Goal: Answer question/provide support: Share knowledge or assist other users

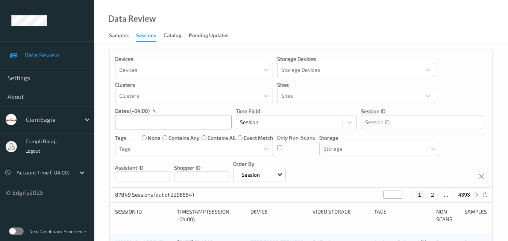
click at [189, 128] on input "text" at bounding box center [173, 122] width 117 height 14
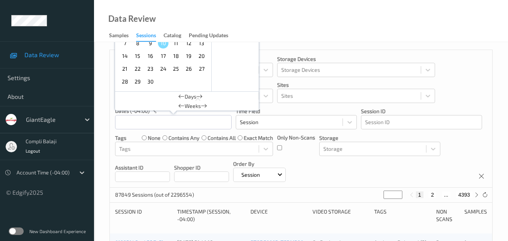
click at [124, 45] on span "7" at bounding box center [125, 43] width 11 height 11
type input "[DATE] 00:00 -> [DATE] 23:59"
click at [477, 70] on div "Devices Devices Storage Devices Storage Devices Clusters Clusters Sites Sites d…" at bounding box center [301, 119] width 383 height 138
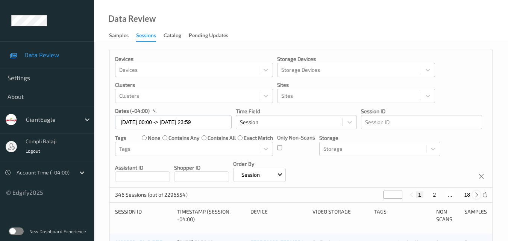
click at [477, 193] on icon at bounding box center [477, 195] width 6 height 6
type input "*"
click at [477, 193] on icon at bounding box center [477, 195] width 6 height 6
type input "*"
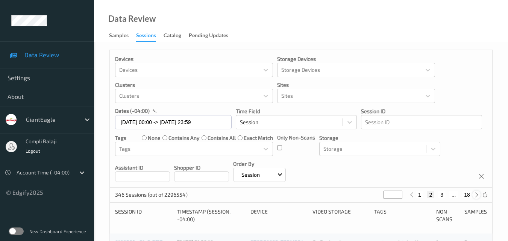
type input "*"
click at [477, 193] on icon at bounding box center [477, 195] width 6 height 6
type input "*"
click at [477, 193] on icon at bounding box center [477, 195] width 6 height 6
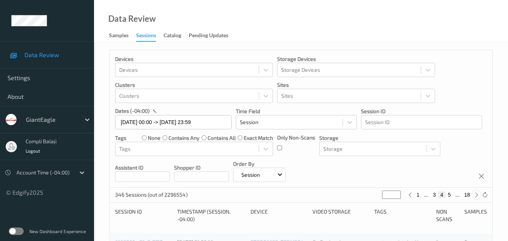
type input "*"
click at [477, 193] on icon at bounding box center [477, 195] width 6 height 6
type input "*"
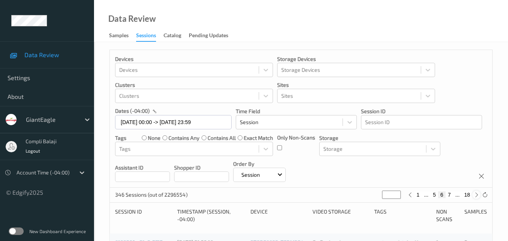
click at [477, 193] on icon at bounding box center [477, 195] width 6 height 6
type input "*"
click at [477, 193] on icon at bounding box center [477, 195] width 6 height 6
type input "*"
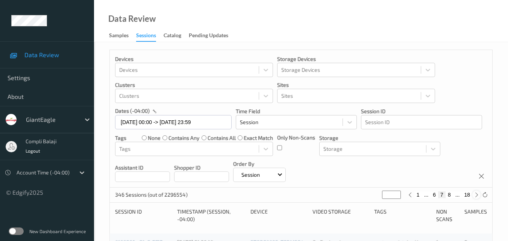
type input "*"
click at [452, 194] on button "9" at bounding box center [450, 194] width 8 height 7
type input "*"
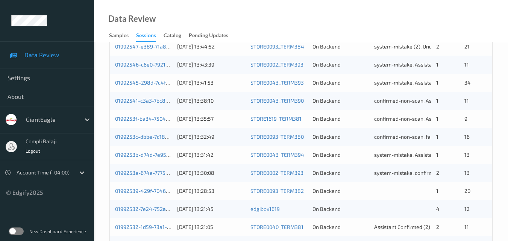
scroll to position [263, 0]
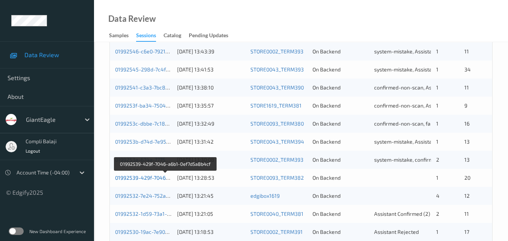
click at [159, 178] on link "01992539-429f-7046-a6b1-0ef7d5a8b4cf" at bounding box center [165, 178] width 100 height 6
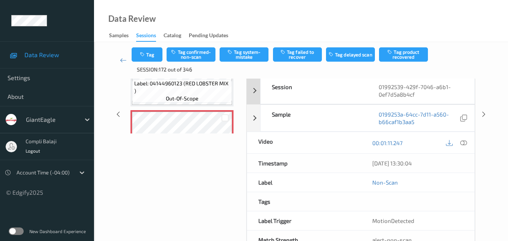
scroll to position [87, 0]
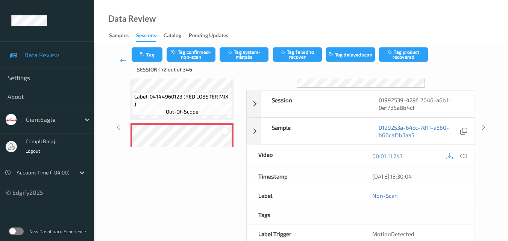
click at [458, 158] on div at bounding box center [456, 156] width 24 height 10
click at [462, 155] on icon at bounding box center [463, 155] width 7 height 7
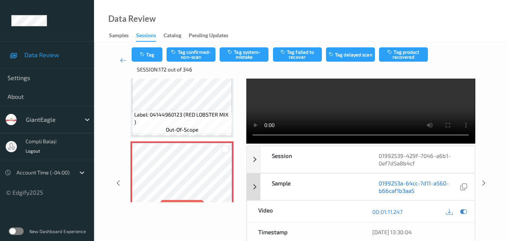
scroll to position [75, 0]
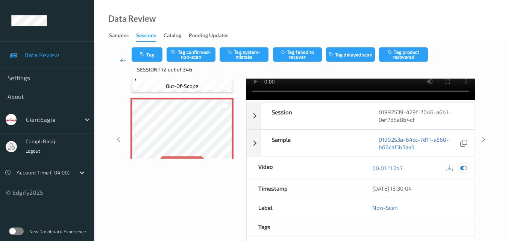
click at [463, 168] on icon at bounding box center [463, 168] width 7 height 7
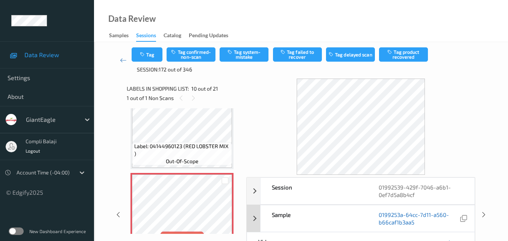
scroll to position [38, 0]
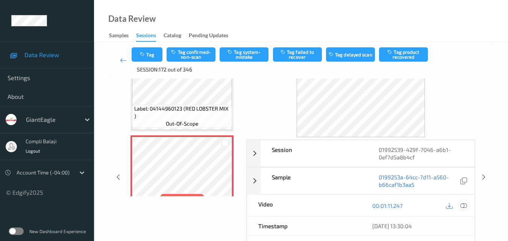
click at [463, 207] on icon at bounding box center [463, 205] width 7 height 7
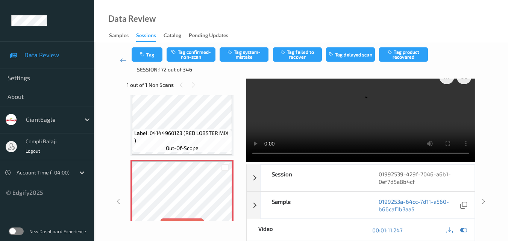
scroll to position [0, 0]
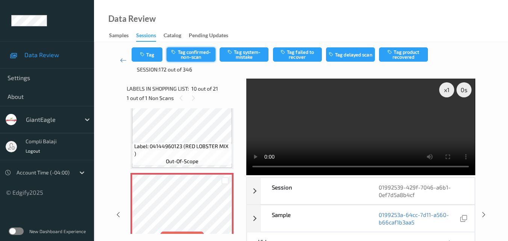
click at [193, 53] on button "Tag confirmed-non-scan" at bounding box center [191, 54] width 49 height 14
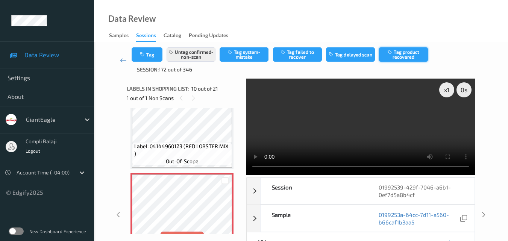
click at [412, 58] on button "Tag product recovered" at bounding box center [403, 54] width 49 height 14
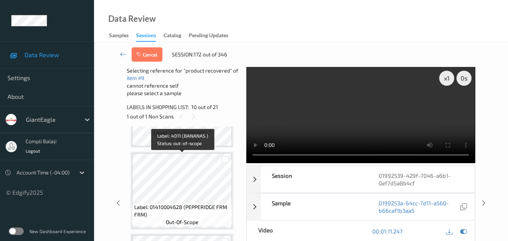
scroll to position [1467, 0]
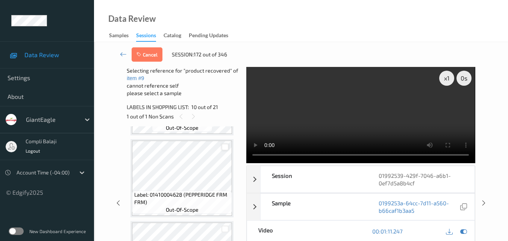
click at [223, 146] on div at bounding box center [225, 147] width 7 height 7
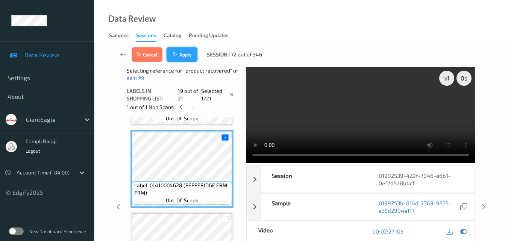
click at [181, 57] on button "Apply" at bounding box center [182, 54] width 31 height 14
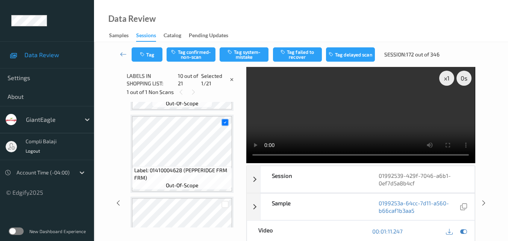
scroll to position [660, 0]
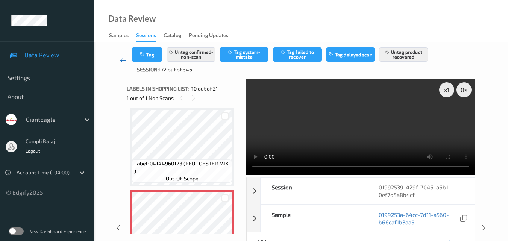
click at [118, 59] on link at bounding box center [123, 60] width 17 height 26
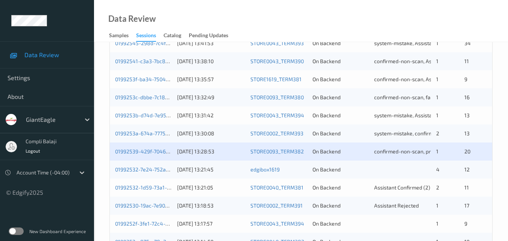
scroll to position [301, 0]
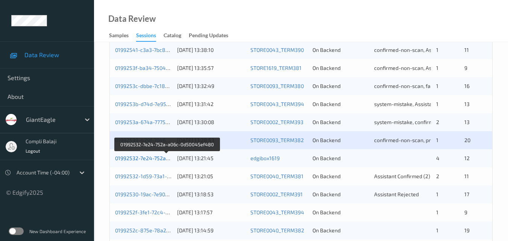
click at [150, 160] on link "01992532-7e24-752a-a06c-0d50045ef480" at bounding box center [166, 158] width 103 height 6
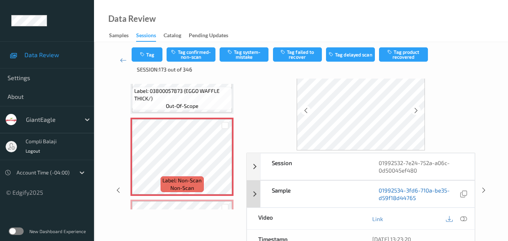
scroll to position [38, 0]
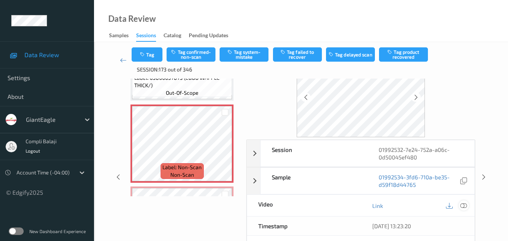
click at [463, 205] on icon at bounding box center [463, 205] width 7 height 7
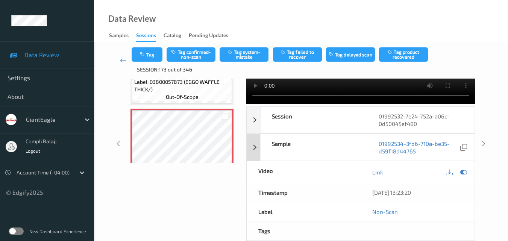
scroll to position [75, 0]
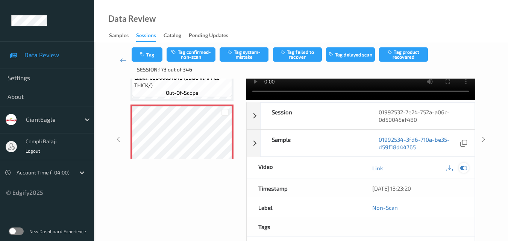
click at [463, 171] on icon at bounding box center [463, 168] width 7 height 7
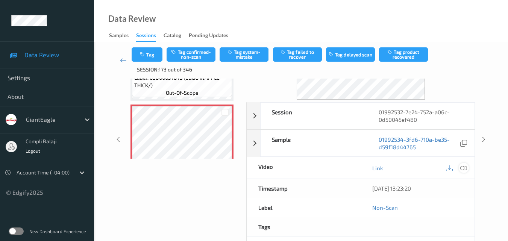
click at [463, 167] on icon at bounding box center [463, 167] width 7 height 7
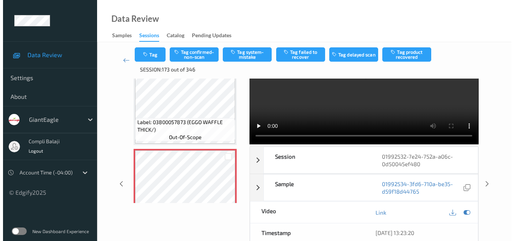
scroll to position [0, 0]
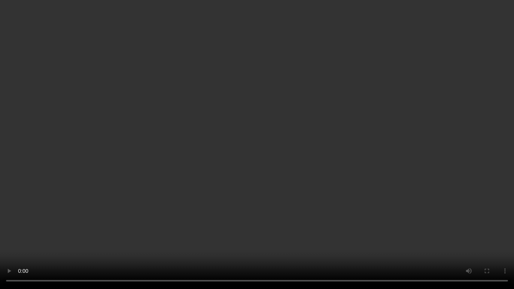
click at [495, 241] on video at bounding box center [257, 144] width 514 height 289
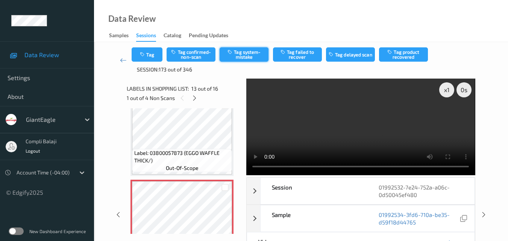
click at [251, 58] on button "Tag system-mistake" at bounding box center [244, 54] width 49 height 14
click at [153, 58] on button "Tag" at bounding box center [147, 54] width 31 height 14
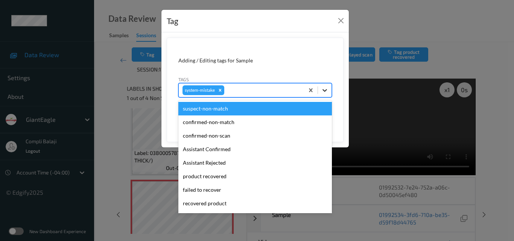
click at [325, 90] on icon at bounding box center [325, 91] width 8 height 8
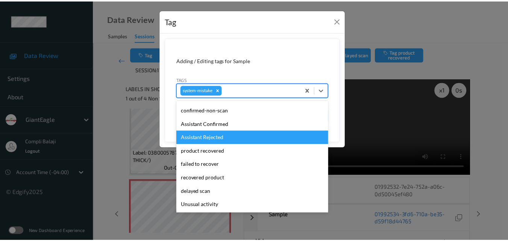
scroll to position [80, 0]
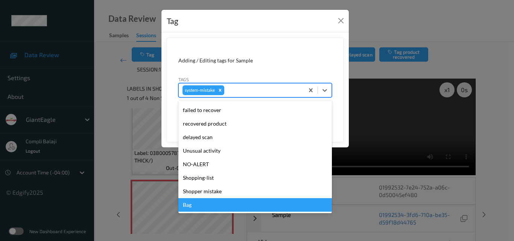
click at [189, 205] on div "Bag" at bounding box center [254, 205] width 153 height 14
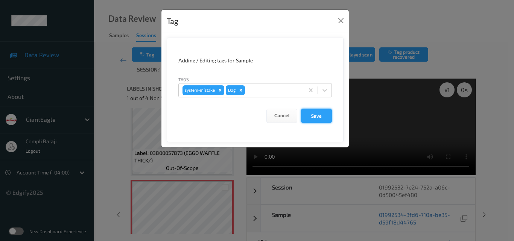
click at [318, 116] on button "Save" at bounding box center [316, 116] width 31 height 14
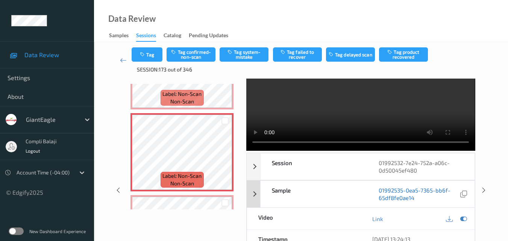
scroll to position [38, 0]
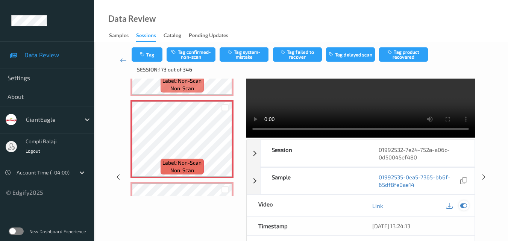
click at [465, 207] on icon at bounding box center [463, 205] width 7 height 7
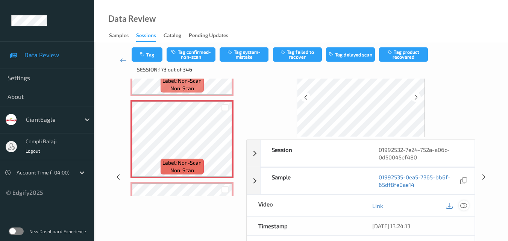
click at [465, 207] on icon at bounding box center [463, 205] width 7 height 7
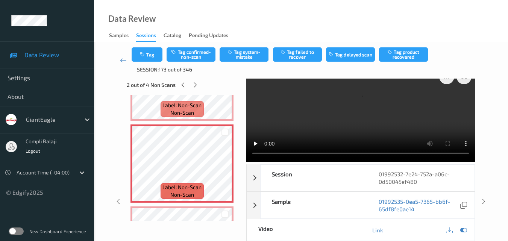
scroll to position [0, 0]
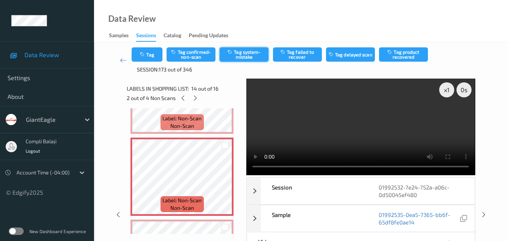
click at [248, 54] on button "Tag system-mistake" at bounding box center [244, 54] width 49 height 14
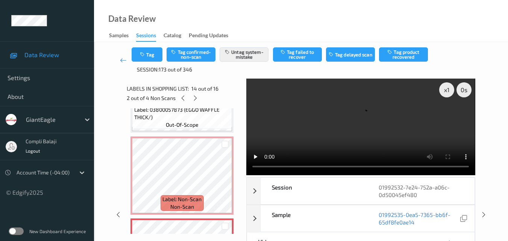
scroll to position [928, 0]
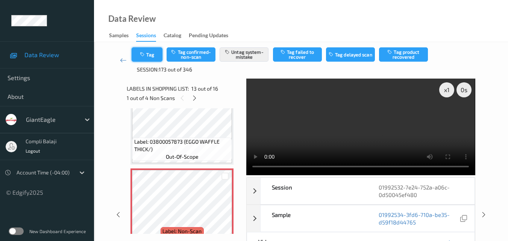
click at [150, 55] on button "Tag" at bounding box center [147, 54] width 31 height 14
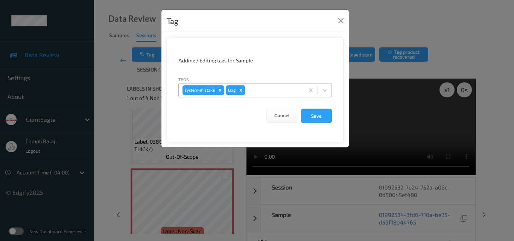
drag, startPoint x: 242, startPoint y: 90, endPoint x: 241, endPoint y: 94, distance: 4.7
click at [241, 90] on icon "Remove Bag" at bounding box center [241, 90] width 3 height 3
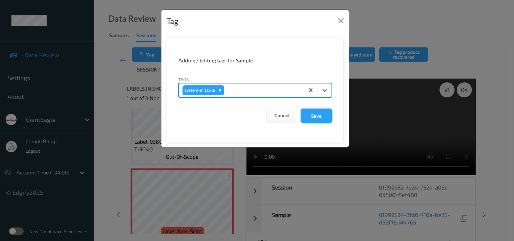
drag, startPoint x: 317, startPoint y: 117, endPoint x: 319, endPoint y: 95, distance: 22.3
click at [317, 117] on button "Save" at bounding box center [316, 116] width 31 height 14
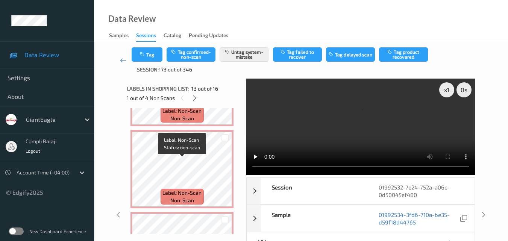
scroll to position [1153, 0]
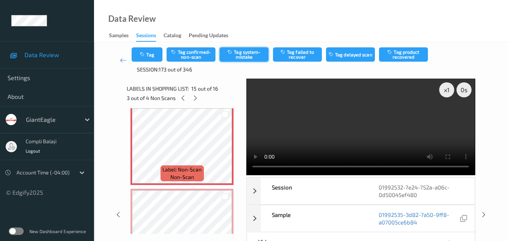
click at [247, 56] on button "Tag system-mistake" at bounding box center [244, 54] width 49 height 14
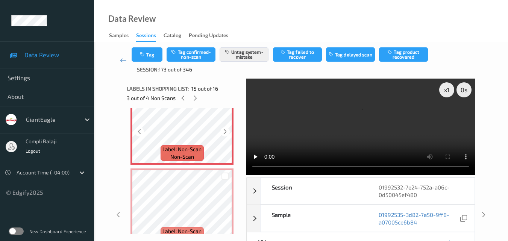
scroll to position [1190, 0]
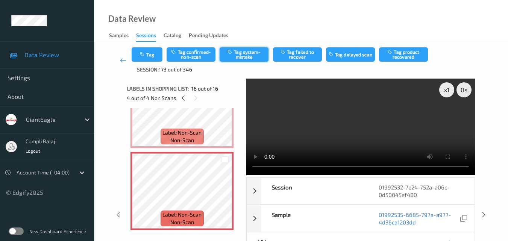
click at [246, 54] on button "Tag system-mistake" at bounding box center [244, 54] width 49 height 14
click at [123, 58] on icon at bounding box center [123, 60] width 7 height 8
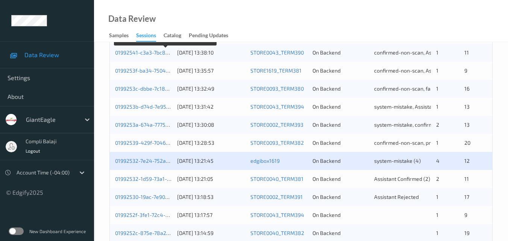
scroll to position [339, 0]
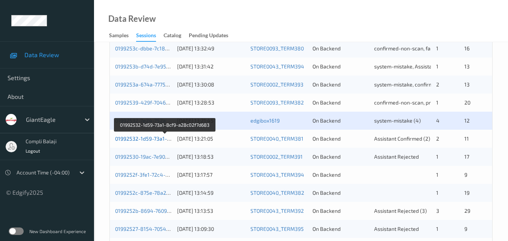
click at [147, 140] on link "01992532-1d59-73a1-8cf9-a28c02f7d683" at bounding box center [165, 138] width 100 height 6
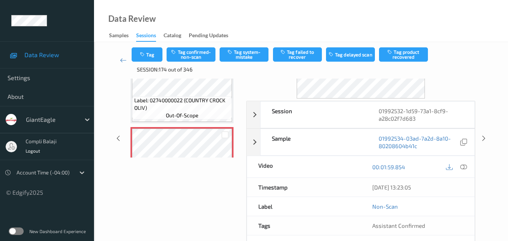
scroll to position [83, 0]
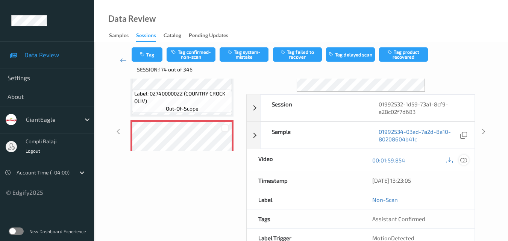
click at [466, 159] on icon at bounding box center [463, 159] width 7 height 7
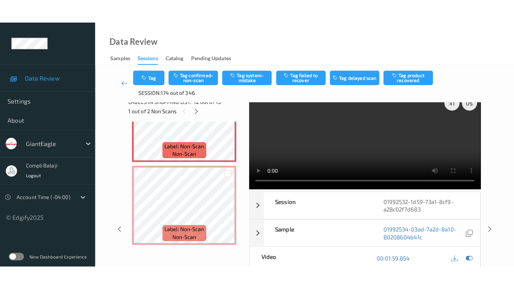
scroll to position [0, 0]
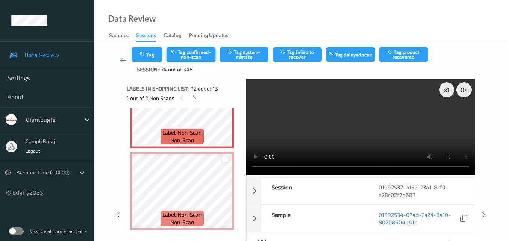
click at [186, 55] on button "Tag confirmed-non-scan" at bounding box center [191, 54] width 49 height 14
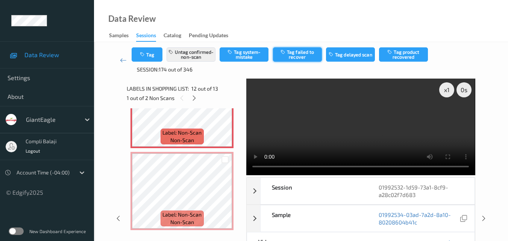
click at [299, 60] on button "Tag failed to recover" at bounding box center [297, 54] width 49 height 14
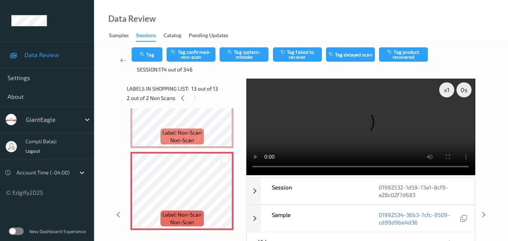
scroll to position [896, 0]
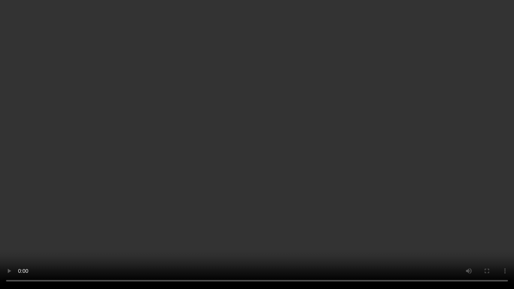
click at [399, 241] on video at bounding box center [257, 144] width 514 height 289
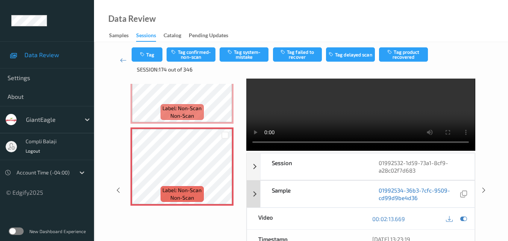
scroll to position [38, 0]
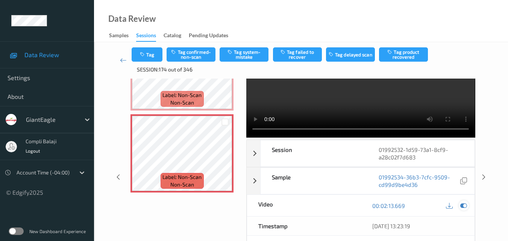
click at [463, 206] on icon at bounding box center [463, 205] width 7 height 7
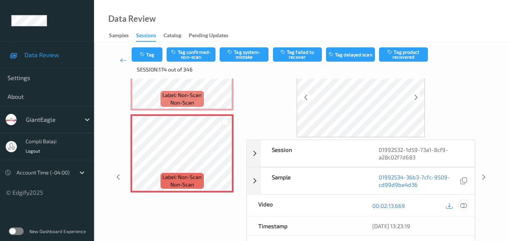
click at [466, 206] on icon at bounding box center [463, 205] width 7 height 7
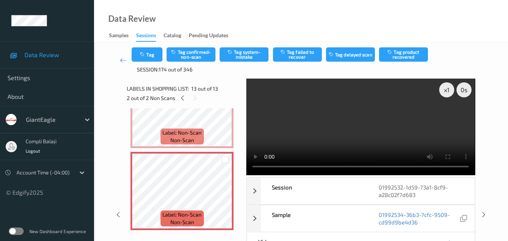
scroll to position [896, 0]
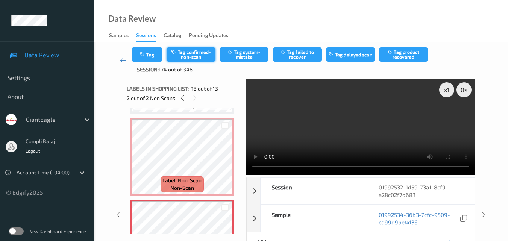
click at [193, 58] on button "Tag confirmed-non-scan" at bounding box center [191, 54] width 49 height 14
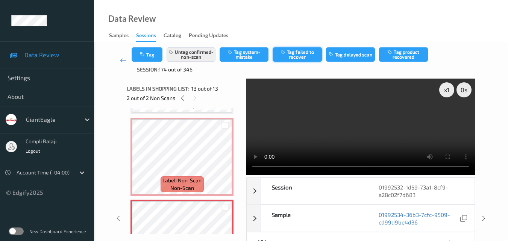
click at [302, 55] on button "Tag failed to recover" at bounding box center [297, 54] width 49 height 14
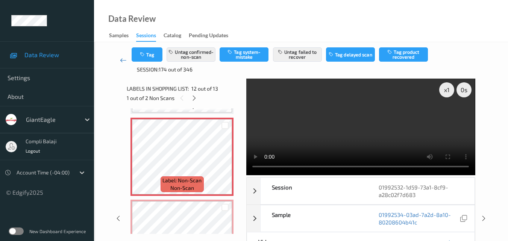
click at [121, 61] on icon at bounding box center [123, 60] width 7 height 8
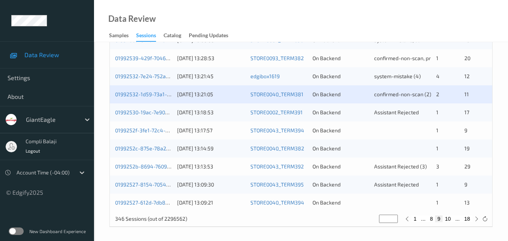
scroll to position [384, 0]
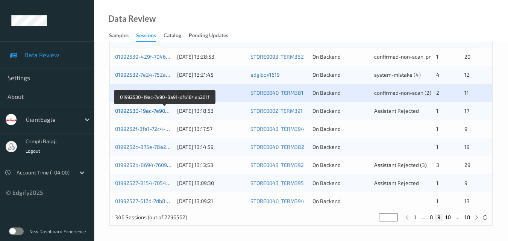
click at [142, 113] on link "01992530-19ac-7e90-8a91-dfb184eb201f" at bounding box center [164, 111] width 99 height 6
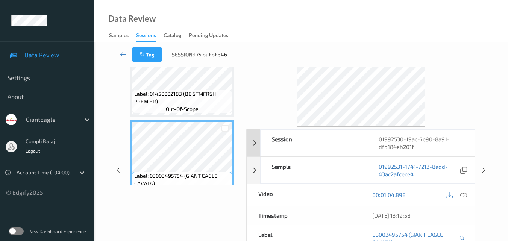
scroll to position [75, 0]
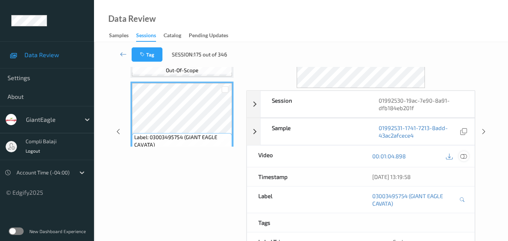
click at [465, 158] on icon at bounding box center [463, 156] width 7 height 7
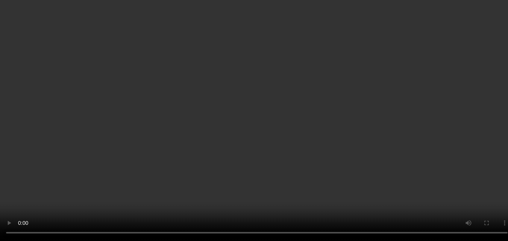
scroll to position [920, 0]
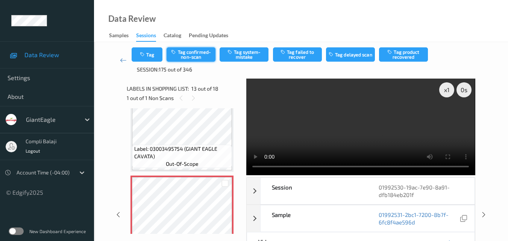
click at [203, 54] on button "Tag confirmed-non-scan" at bounding box center [191, 54] width 49 height 14
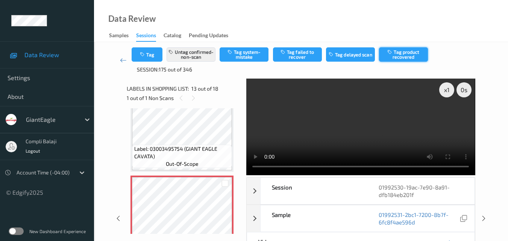
click at [410, 60] on button "Tag product recovered" at bounding box center [403, 54] width 49 height 14
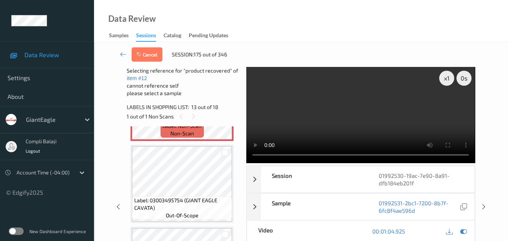
scroll to position [1033, 0]
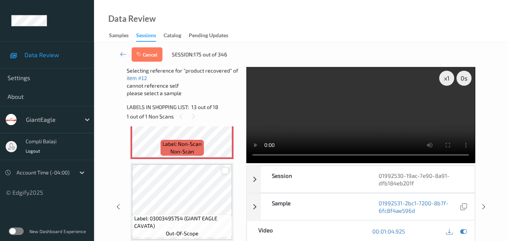
click at [226, 171] on div at bounding box center [225, 170] width 7 height 7
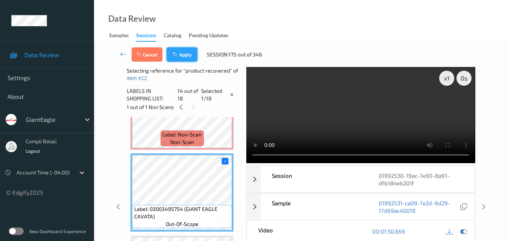
click at [182, 57] on button "Apply" at bounding box center [182, 54] width 31 height 14
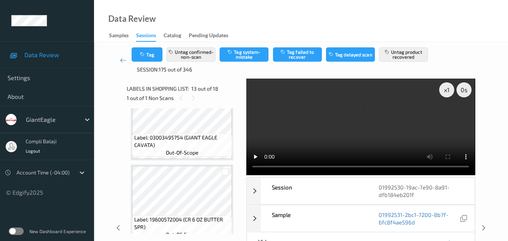
scroll to position [1094, 0]
click at [122, 60] on icon at bounding box center [123, 60] width 7 height 8
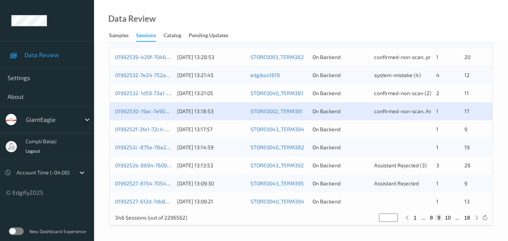
scroll to position [384, 0]
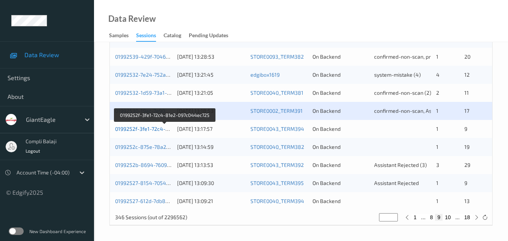
click at [148, 131] on link "0199252f-3fe1-72c4-81e2-097c044ec725" at bounding box center [165, 129] width 100 height 6
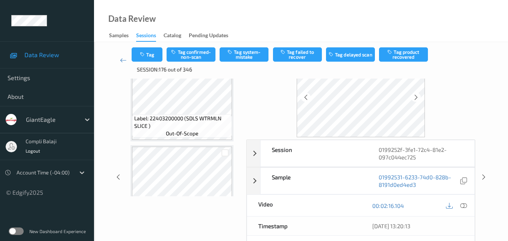
scroll to position [623, 0]
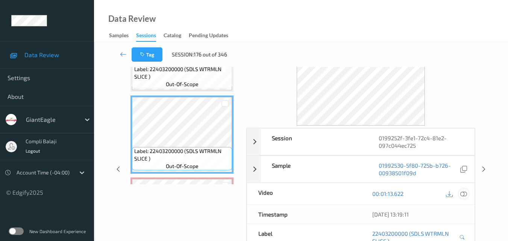
click at [465, 194] on icon at bounding box center [463, 193] width 7 height 7
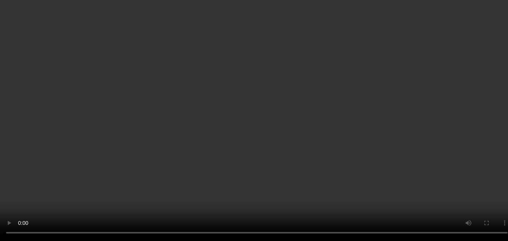
scroll to position [698, 0]
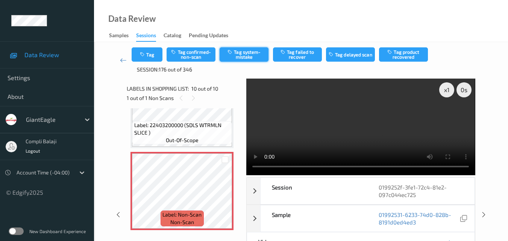
click at [247, 57] on button "Tag system-mistake" at bounding box center [244, 54] width 49 height 14
click at [121, 61] on icon at bounding box center [123, 60] width 7 height 8
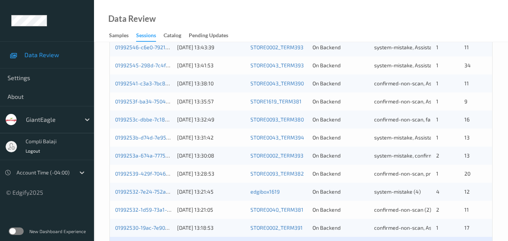
scroll to position [384, 0]
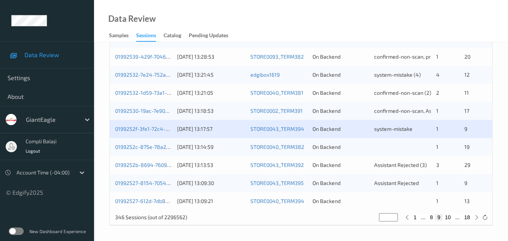
click at [152, 150] on div "0199252c-875e-78a2-85d2-54404dc2ce0d" at bounding box center [143, 147] width 57 height 8
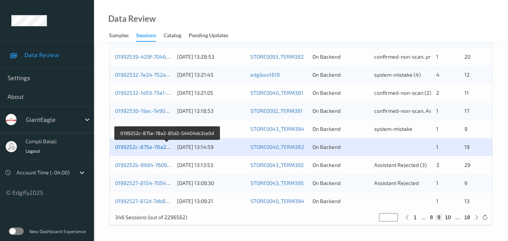
click at [149, 147] on link "0199252c-875e-78a2-85d2-54404dc2ce0d" at bounding box center [167, 147] width 105 height 6
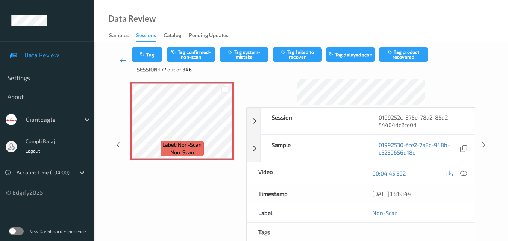
scroll to position [75, 0]
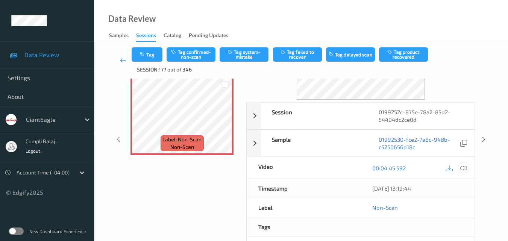
click at [465, 168] on icon at bounding box center [463, 167] width 7 height 7
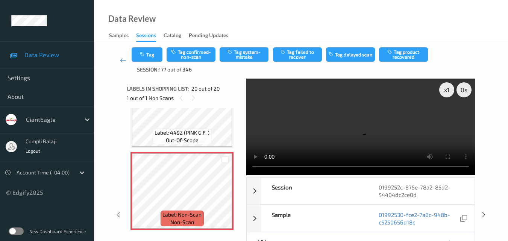
scroll to position [1470, 0]
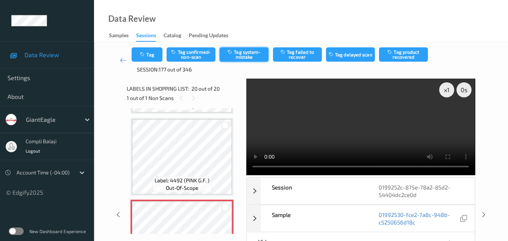
click at [243, 57] on button "Tag system-mistake" at bounding box center [244, 54] width 49 height 14
click at [121, 59] on icon at bounding box center [123, 60] width 7 height 8
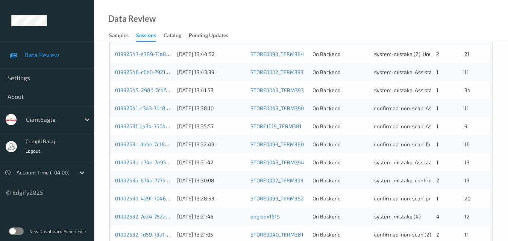
scroll to position [384, 0]
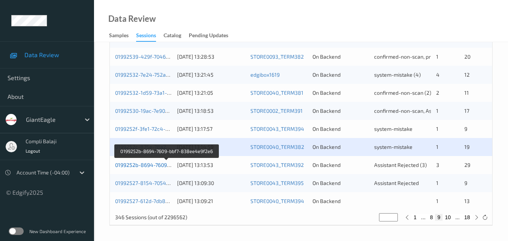
click at [151, 166] on link "0199252b-8694-7609-bbf7-838ee4e9f2e6" at bounding box center [166, 165] width 103 height 6
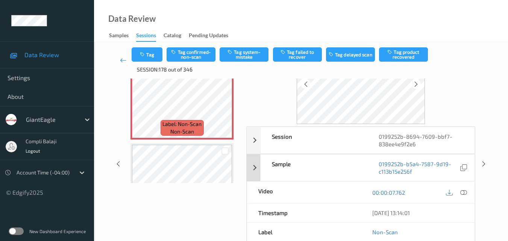
scroll to position [38, 0]
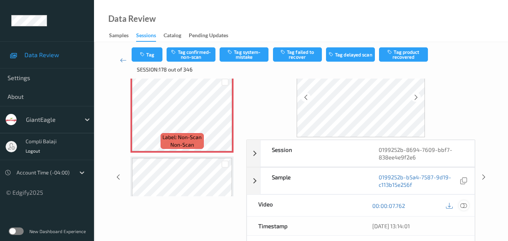
click at [466, 204] on icon at bounding box center [463, 205] width 7 height 7
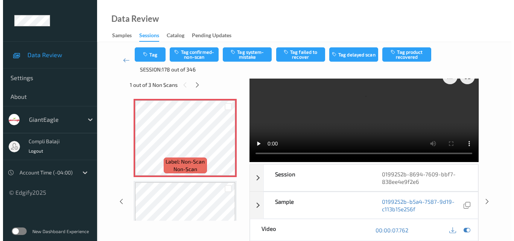
scroll to position [0, 0]
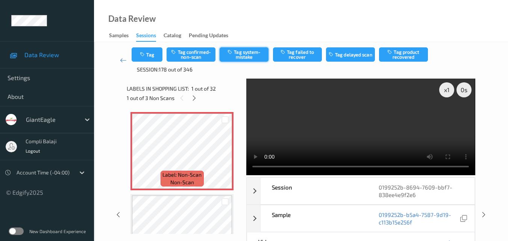
click at [252, 56] on button "Tag system-mistake" at bounding box center [244, 54] width 49 height 14
click at [157, 53] on button "Tag" at bounding box center [147, 54] width 31 height 14
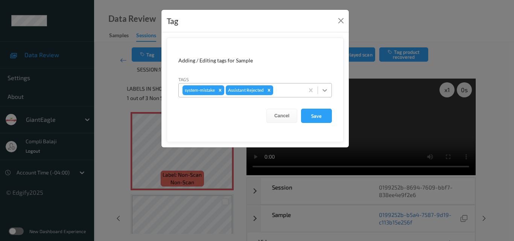
click at [326, 91] on icon at bounding box center [325, 91] width 8 height 8
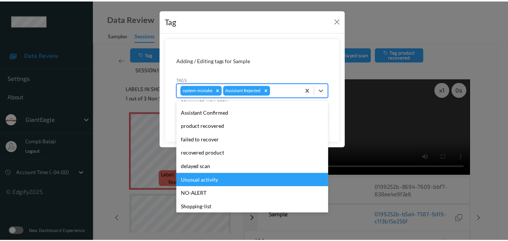
scroll to position [66, 0]
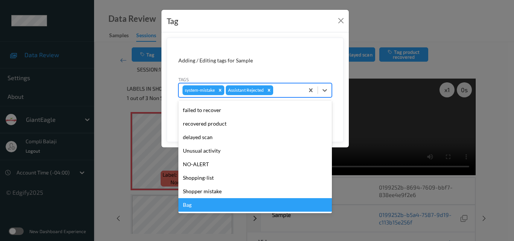
click at [196, 206] on div "Bag" at bounding box center [254, 205] width 153 height 14
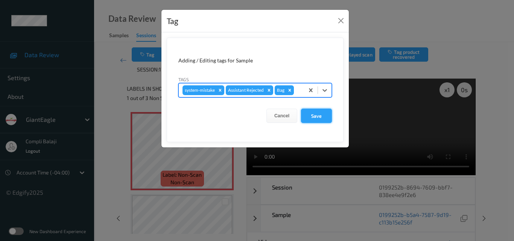
click at [309, 117] on button "Save" at bounding box center [316, 116] width 31 height 14
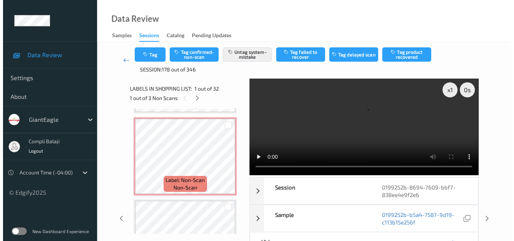
scroll to position [978, 0]
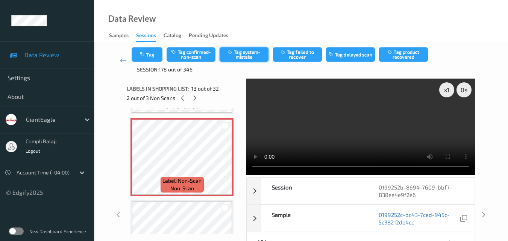
click at [251, 59] on button "Tag system-mistake" at bounding box center [244, 54] width 49 height 14
click at [156, 58] on button "Tag" at bounding box center [147, 54] width 31 height 14
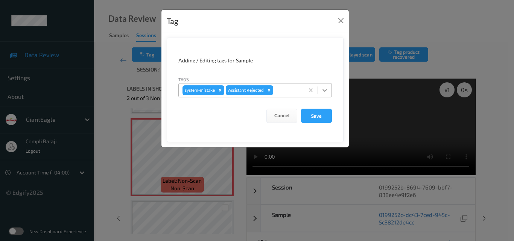
click at [328, 90] on icon at bounding box center [325, 91] width 8 height 8
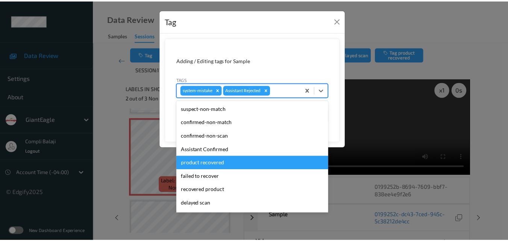
scroll to position [66, 0]
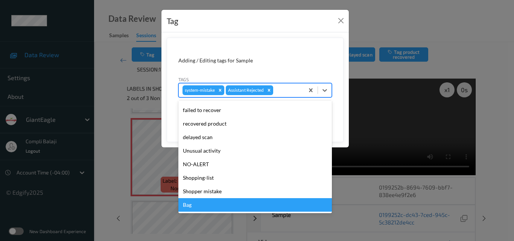
drag, startPoint x: 203, startPoint y: 211, endPoint x: 205, endPoint y: 203, distance: 8.4
click at [203, 210] on div "Bag" at bounding box center [254, 205] width 153 height 14
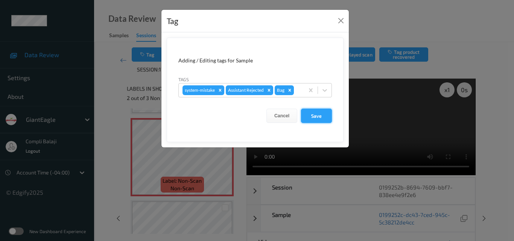
click at [316, 116] on button "Save" at bounding box center [316, 116] width 31 height 14
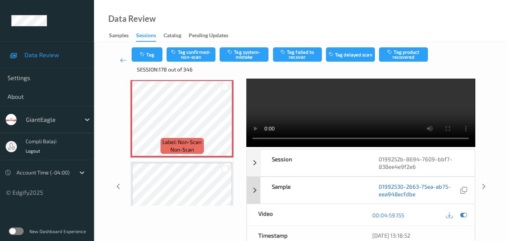
scroll to position [75, 0]
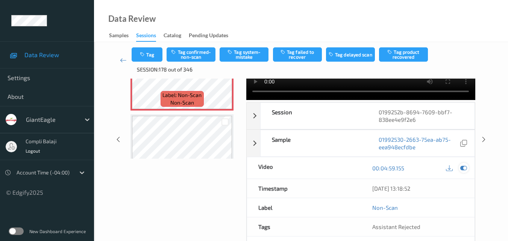
click at [465, 169] on icon at bounding box center [463, 168] width 7 height 7
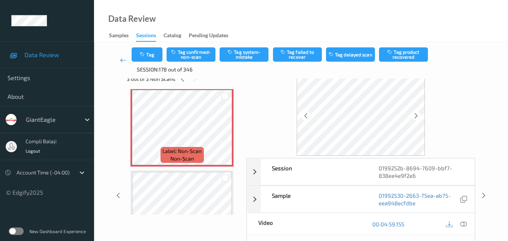
scroll to position [38, 0]
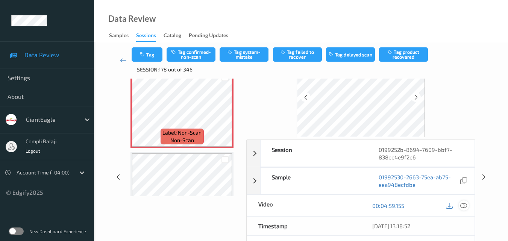
click at [464, 204] on icon at bounding box center [463, 205] width 7 height 7
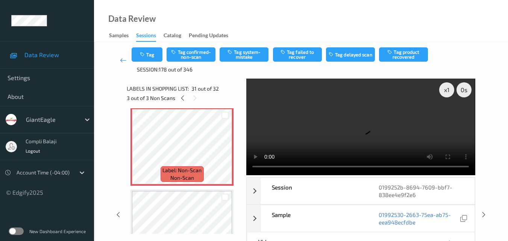
scroll to position [2454, 0]
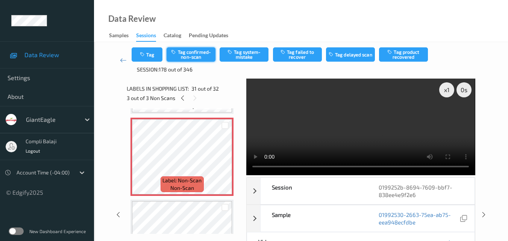
click at [186, 58] on button "Tag confirmed-non-scan" at bounding box center [191, 54] width 49 height 14
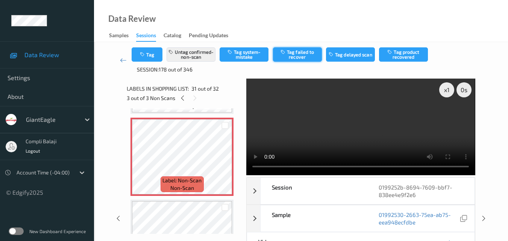
click at [298, 55] on button "Tag failed to recover" at bounding box center [297, 54] width 49 height 14
click at [120, 60] on icon at bounding box center [123, 60] width 7 height 8
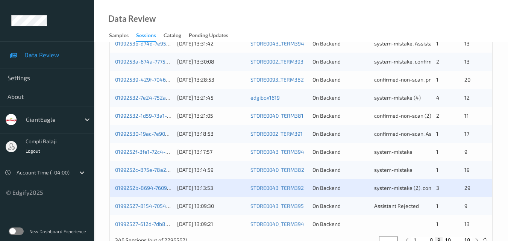
scroll to position [384, 0]
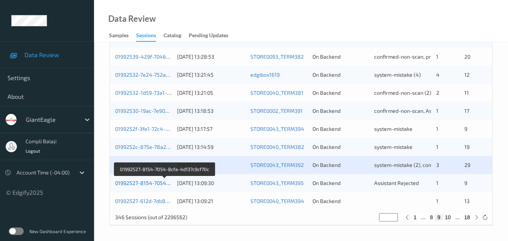
click at [154, 185] on link "01992527-8154-7054-8cfa-4d137c9cf70c" at bounding box center [164, 183] width 99 height 6
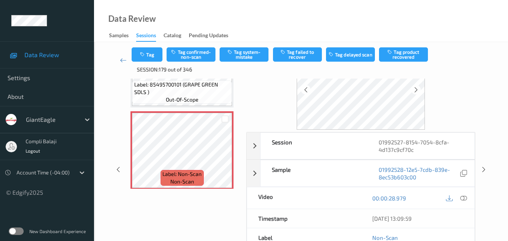
scroll to position [46, 0]
click at [463, 200] on icon at bounding box center [463, 197] width 7 height 7
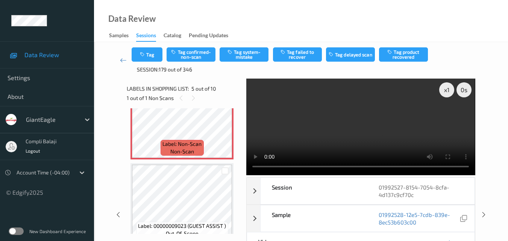
scroll to position [321, 0]
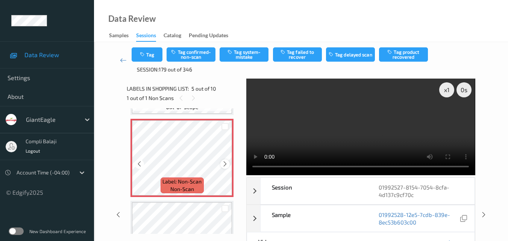
click at [225, 163] on icon at bounding box center [225, 164] width 6 height 7
click at [138, 163] on icon at bounding box center [139, 164] width 6 height 7
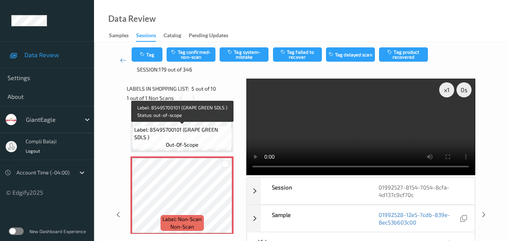
scroll to position [246, 0]
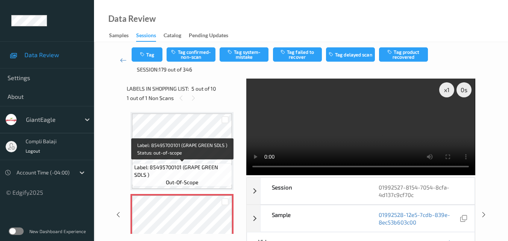
click at [196, 166] on span "Label: 85495700101 (GRAPE GREEN SDLS )" at bounding box center [182, 171] width 96 height 15
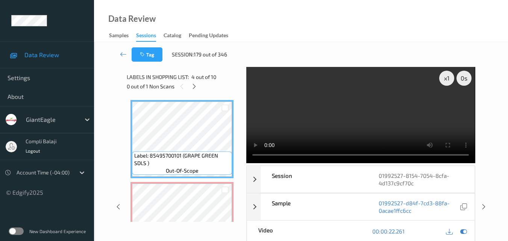
click at [348, 43] on div "Tag Session: 179 out of 346" at bounding box center [300, 54] width 383 height 25
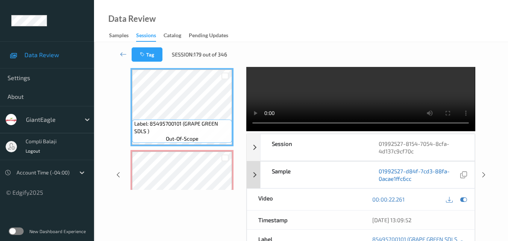
scroll to position [75, 0]
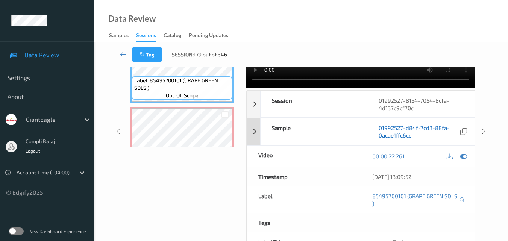
drag, startPoint x: 463, startPoint y: 157, endPoint x: 458, endPoint y: 160, distance: 5.6
click at [463, 157] on icon at bounding box center [463, 156] width 7 height 7
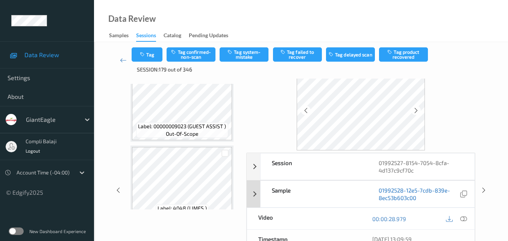
scroll to position [38, 0]
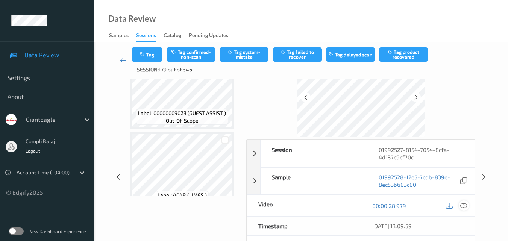
click at [463, 208] on icon at bounding box center [463, 205] width 7 height 7
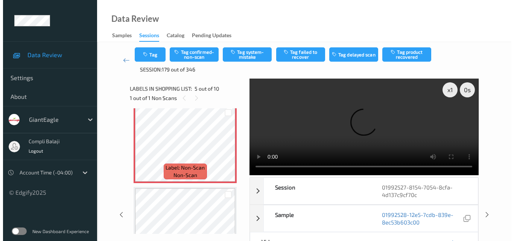
scroll to position [321, 0]
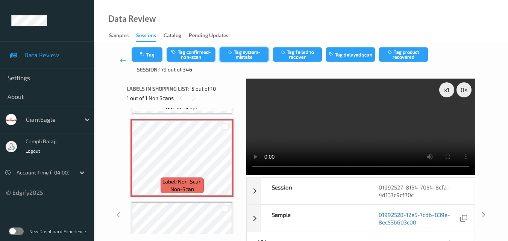
click at [242, 56] on button "Tag system-mistake" at bounding box center [244, 54] width 49 height 14
click at [154, 56] on button "Tag" at bounding box center [147, 54] width 31 height 14
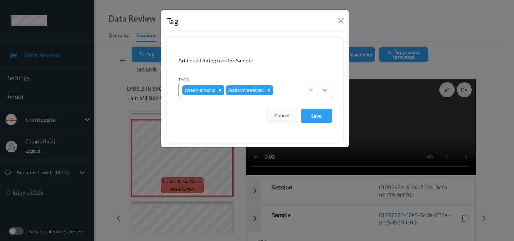
click at [325, 90] on icon at bounding box center [325, 91] width 8 height 8
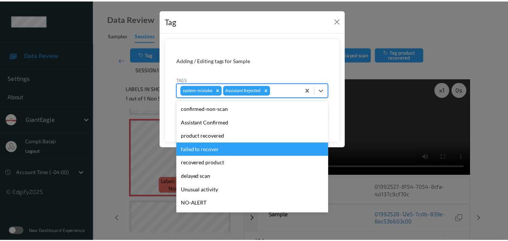
scroll to position [38, 0]
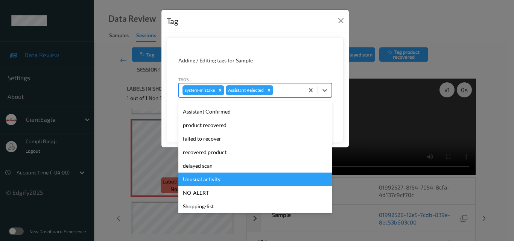
click at [216, 181] on div "Unusual activity" at bounding box center [254, 180] width 153 height 14
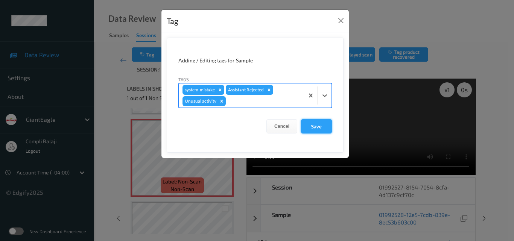
click at [315, 130] on button "Save" at bounding box center [316, 126] width 31 height 14
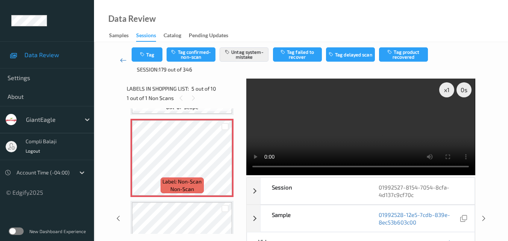
click at [120, 59] on icon at bounding box center [123, 60] width 7 height 8
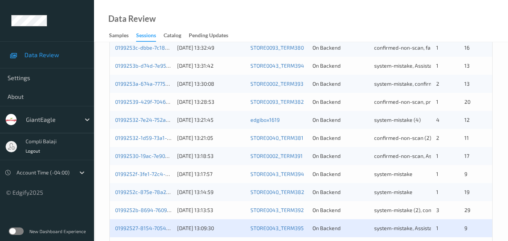
scroll to position [384, 0]
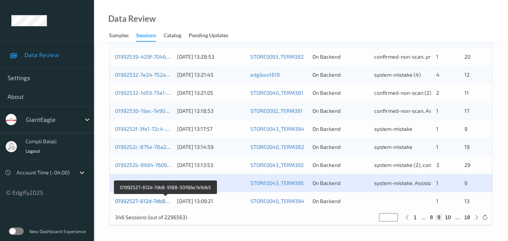
click at [140, 201] on link "01992527-612d-7db8-9188-50f86e7e9db5" at bounding box center [166, 201] width 102 height 6
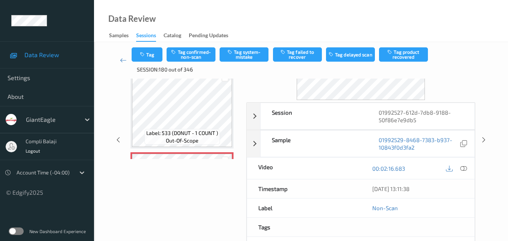
scroll to position [83, 0]
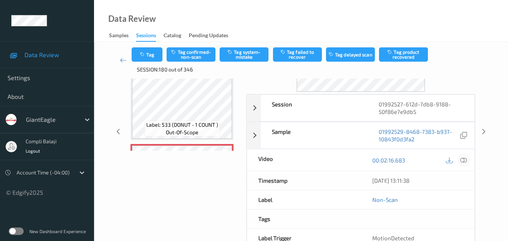
click at [463, 160] on icon at bounding box center [463, 159] width 7 height 7
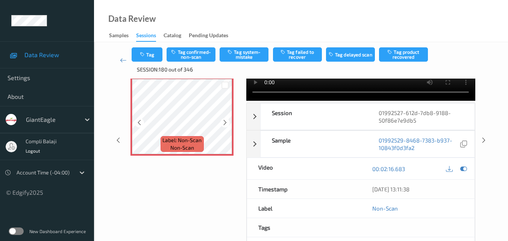
scroll to position [0, 0]
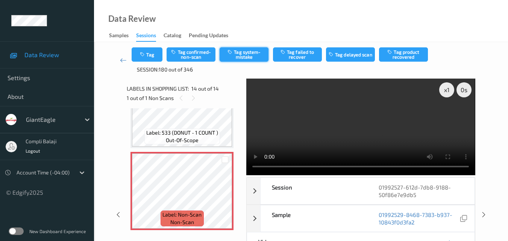
click at [250, 55] on button "Tag system-mistake" at bounding box center [244, 54] width 49 height 14
click at [121, 60] on icon at bounding box center [123, 60] width 7 height 8
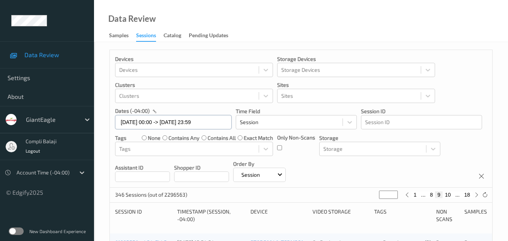
click at [220, 123] on input "[DATE] 00:00 -> [DATE] 23:59" at bounding box center [173, 122] width 117 height 14
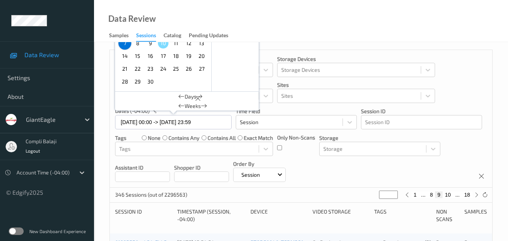
click at [140, 44] on span "8" at bounding box center [137, 43] width 11 height 11
type input "[DATE] 00:00"
type input "*"
click at [140, 44] on span "8" at bounding box center [137, 43] width 11 height 11
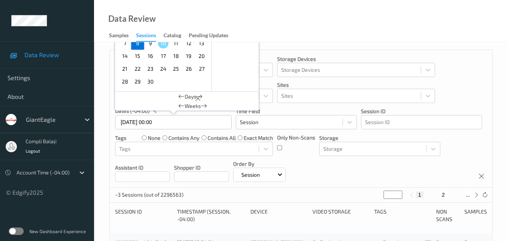
type input "[DATE] 00:00 -> [DATE] 23:59"
click at [475, 197] on icon at bounding box center [477, 195] width 6 height 6
type input "*"
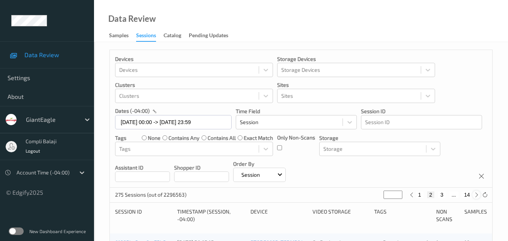
click at [477, 195] on icon at bounding box center [477, 195] width 6 height 6
type input "*"
click at [477, 195] on icon at bounding box center [477, 195] width 6 height 6
type input "*"
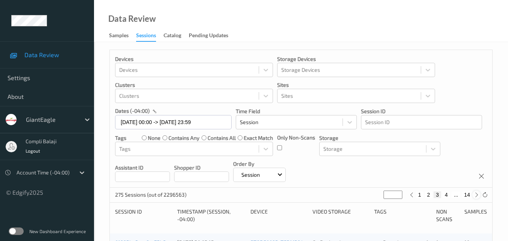
type input "*"
click at [477, 195] on icon at bounding box center [477, 195] width 6 height 6
type input "*"
click at [477, 195] on icon at bounding box center [477, 195] width 6 height 6
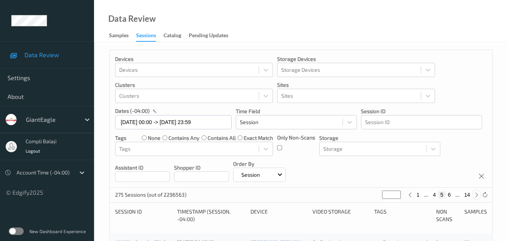
type input "*"
click at [443, 193] on button "6" at bounding box center [442, 194] width 8 height 7
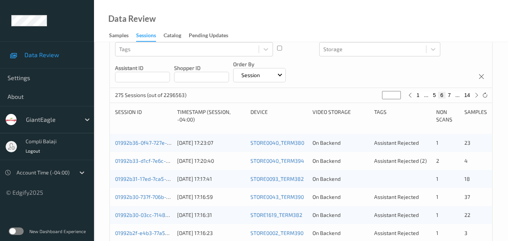
scroll to position [113, 0]
